Goal: Task Accomplishment & Management: Manage account settings

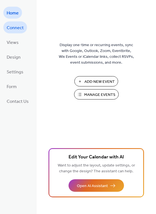
click at [18, 28] on span "Connect" at bounding box center [15, 28] width 17 height 9
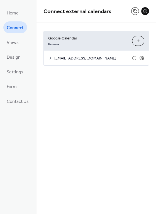
click at [141, 42] on button "Choose Calendars" at bounding box center [138, 41] width 12 height 10
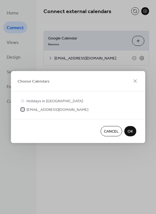
click at [22, 110] on icon at bounding box center [22, 109] width 2 height 2
click at [136, 81] on icon at bounding box center [134, 81] width 7 height 7
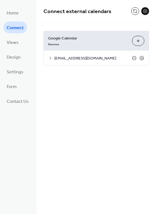
click at [135, 59] on icon at bounding box center [134, 58] width 4 height 4
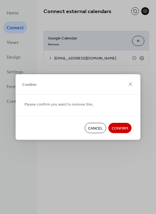
click at [119, 131] on span "Confirm" at bounding box center [119, 129] width 16 height 6
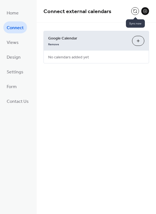
click at [133, 10] on button at bounding box center [135, 11] width 8 height 8
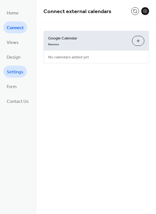
click at [12, 74] on span "Settings" at bounding box center [15, 72] width 17 height 9
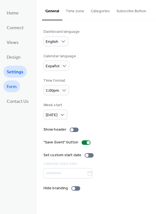
click at [18, 86] on link "Form" at bounding box center [11, 86] width 17 height 12
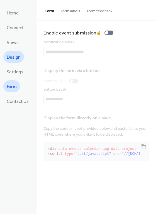
click at [17, 57] on span "Design" at bounding box center [14, 57] width 14 height 9
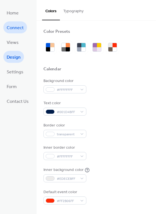
click at [16, 27] on span "Connect" at bounding box center [15, 28] width 17 height 9
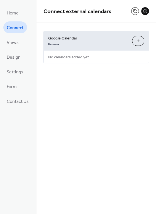
click at [141, 42] on button "Choose Calendars" at bounding box center [138, 41] width 12 height 10
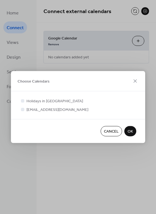
click at [111, 130] on span "Cancel" at bounding box center [111, 132] width 15 height 6
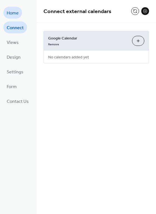
click at [14, 12] on span "Home" at bounding box center [13, 13] width 12 height 9
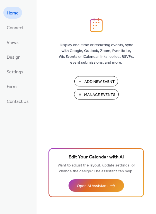
click at [100, 96] on span "Manage Events" at bounding box center [99, 95] width 31 height 6
click at [16, 43] on span "Views" at bounding box center [13, 42] width 12 height 9
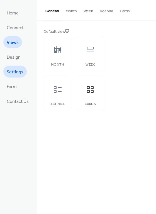
click at [20, 74] on span "Settings" at bounding box center [15, 72] width 17 height 9
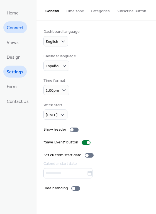
click at [18, 29] on span "Connect" at bounding box center [15, 28] width 17 height 9
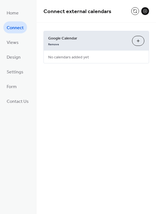
click at [138, 39] on button "Choose Calendars" at bounding box center [138, 41] width 12 height 10
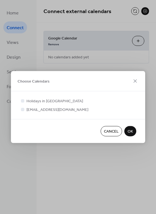
click at [33, 81] on span "Choose Calendars" at bounding box center [34, 82] width 32 height 6
click at [28, 132] on div "Cancel OK" at bounding box center [78, 131] width 134 height 24
click at [31, 130] on div "Cancel OK" at bounding box center [78, 131] width 134 height 24
click at [62, 102] on span "Holidays in United States" at bounding box center [54, 101] width 56 height 6
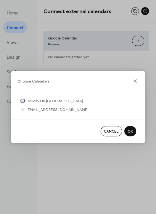
click at [53, 102] on span "Holidays in United States" at bounding box center [54, 101] width 56 height 6
click at [26, 116] on div at bounding box center [78, 116] width 116 height 7
click at [24, 110] on div at bounding box center [23, 109] width 6 height 6
click at [133, 83] on icon at bounding box center [134, 81] width 7 height 7
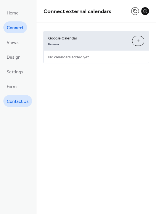
click at [24, 98] on span "Contact Us" at bounding box center [18, 101] width 22 height 9
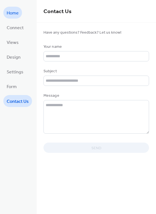
click at [18, 13] on span "Home" at bounding box center [13, 13] width 12 height 9
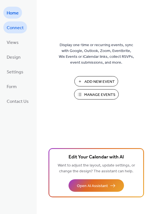
click at [21, 28] on span "Connect" at bounding box center [15, 28] width 17 height 9
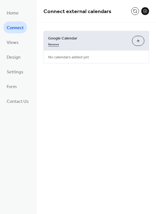
click at [54, 45] on link "Remove" at bounding box center [53, 44] width 11 height 6
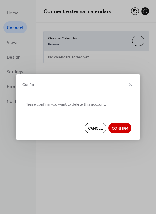
click at [120, 128] on span "Confirm" at bounding box center [119, 129] width 16 height 6
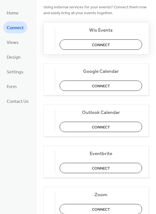
scroll to position [28, 0]
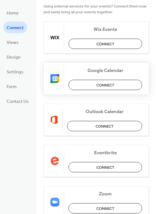
click at [108, 88] on span "Connect" at bounding box center [105, 86] width 18 height 6
click at [104, 84] on div "Google Calendar Connect" at bounding box center [95, 79] width 105 height 32
click at [108, 83] on div "Google Calendar Connect" at bounding box center [95, 79] width 105 height 32
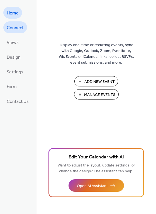
click at [14, 29] on span "Connect" at bounding box center [15, 28] width 17 height 9
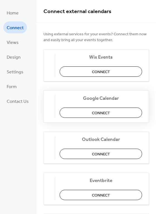
click at [99, 113] on span "Connect" at bounding box center [101, 113] width 18 height 6
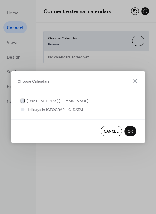
click at [23, 101] on div at bounding box center [22, 100] width 3 height 3
click at [132, 132] on span "OK" at bounding box center [129, 132] width 5 height 6
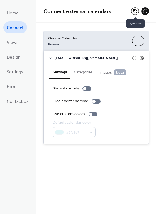
click at [135, 12] on button at bounding box center [135, 11] width 8 height 8
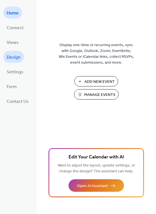
click at [14, 58] on span "Design" at bounding box center [14, 57] width 14 height 9
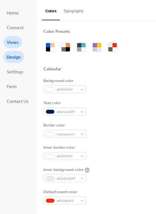
click at [19, 41] on link "Views" at bounding box center [12, 42] width 19 height 12
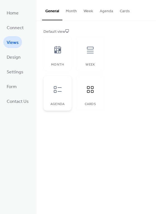
click at [63, 90] on div at bounding box center [57, 89] width 17 height 17
click at [73, 11] on button "Month" at bounding box center [71, 10] width 18 height 20
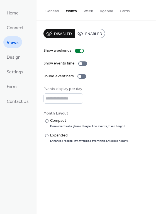
click at [51, 12] on button "General" at bounding box center [52, 10] width 20 height 20
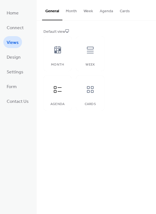
click at [122, 11] on button "Cards" at bounding box center [124, 10] width 17 height 20
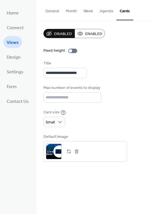
click at [54, 13] on button "General" at bounding box center [52, 10] width 20 height 20
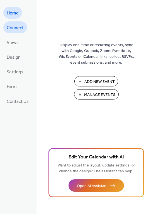
click at [20, 27] on span "Connect" at bounding box center [15, 28] width 17 height 9
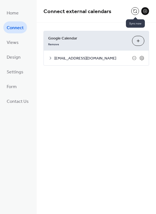
click at [135, 12] on button at bounding box center [135, 11] width 8 height 8
click at [134, 10] on button at bounding box center [135, 11] width 8 height 8
click at [135, 11] on button at bounding box center [135, 11] width 8 height 8
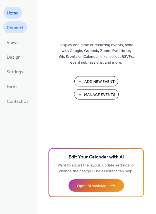
click at [19, 29] on span "Connect" at bounding box center [15, 28] width 17 height 9
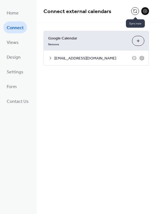
click at [133, 11] on button at bounding box center [135, 11] width 8 height 8
click at [135, 11] on button at bounding box center [135, 11] width 8 height 8
